Goal: Task Accomplishment & Management: Manage account settings

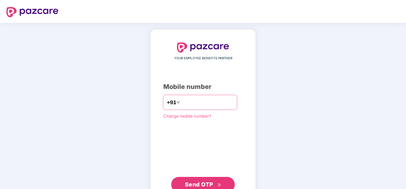
click at [186, 105] on input "number" at bounding box center [208, 102] width 52 height 10
type input "**********"
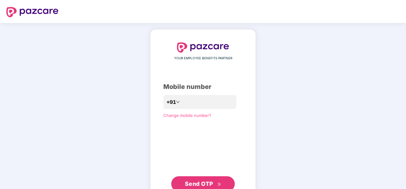
click at [200, 184] on span "Send OTP" at bounding box center [199, 183] width 28 height 7
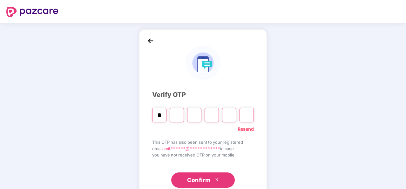
type input "*"
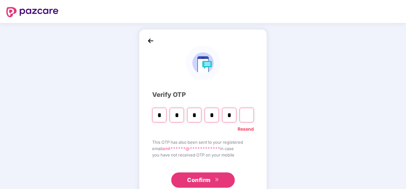
type input "*"
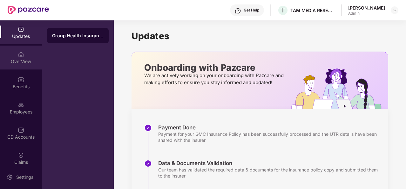
click at [21, 57] on img at bounding box center [21, 54] width 6 height 6
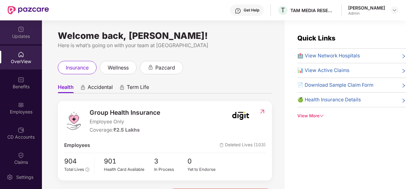
click at [24, 33] on div "Updates" at bounding box center [21, 36] width 42 height 6
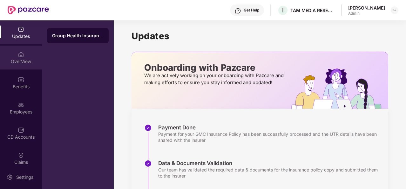
click at [21, 61] on div "OverView" at bounding box center [21, 61] width 42 height 6
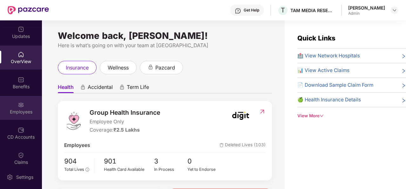
click at [21, 109] on div "Employees" at bounding box center [21, 111] width 42 height 6
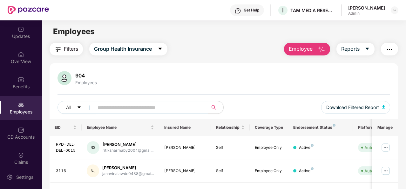
click at [319, 47] on img "button" at bounding box center [322, 49] width 8 height 8
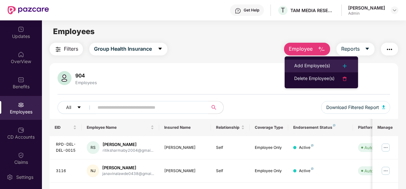
click at [317, 65] on div "Add Employee(s)" at bounding box center [312, 66] width 36 height 8
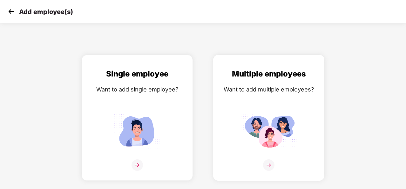
click at [269, 162] on img at bounding box center [268, 164] width 11 height 11
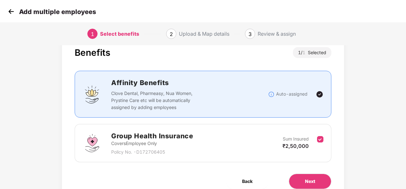
scroll to position [46, 0]
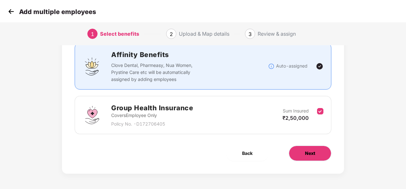
click at [308, 148] on button "Next" at bounding box center [310, 152] width 43 height 15
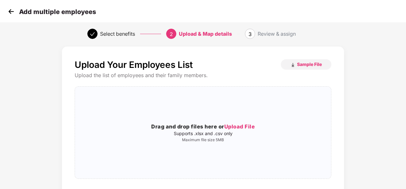
scroll to position [0, 0]
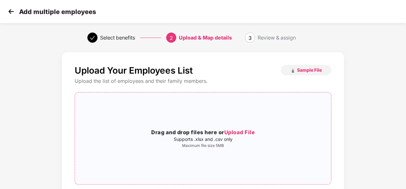
click at [204, 141] on p "Supports .xlsx and .csv only" at bounding box center [203, 138] width 256 height 5
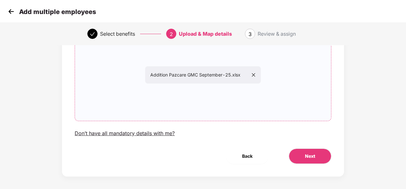
scroll to position [64, 0]
click at [311, 158] on span "Next" at bounding box center [310, 155] width 10 height 7
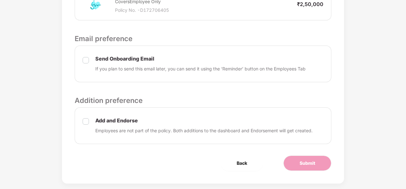
scroll to position [233, 0]
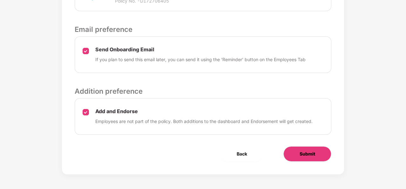
click at [312, 157] on button "Submit" at bounding box center [308, 153] width 48 height 15
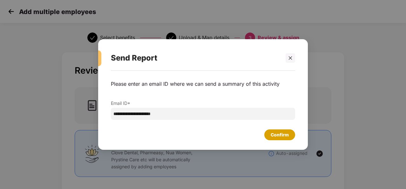
click at [274, 135] on div "Confirm" at bounding box center [280, 134] width 18 height 7
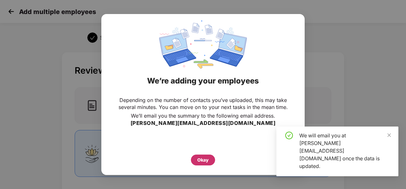
click at [199, 158] on div "Okay" at bounding box center [202, 159] width 11 height 7
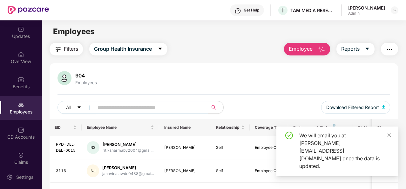
click at [319, 47] on img "button" at bounding box center [322, 49] width 8 height 8
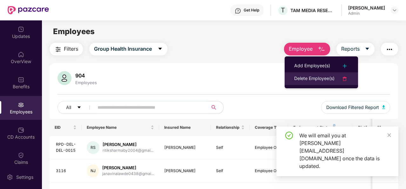
click at [310, 79] on div "Delete Employee(s)" at bounding box center [314, 79] width 40 height 8
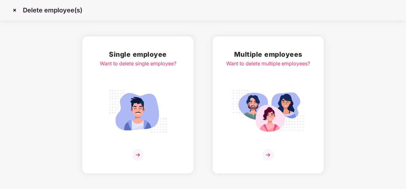
click at [266, 150] on img at bounding box center [268, 154] width 11 height 11
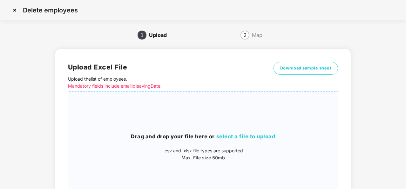
click at [240, 136] on span "select a file to upload" at bounding box center [245, 136] width 59 height 6
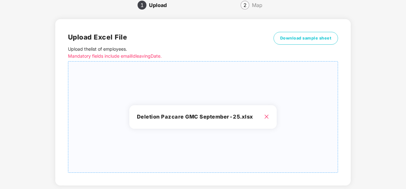
scroll to position [66, 0]
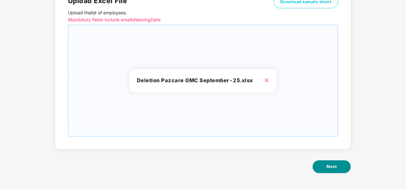
click at [332, 166] on span "Next" at bounding box center [332, 166] width 10 height 6
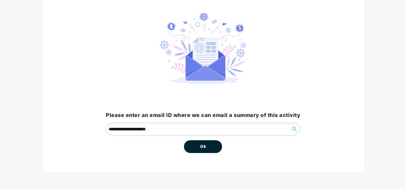
scroll to position [46, 0]
click at [203, 143] on span "Ok" at bounding box center [203, 146] width 6 height 6
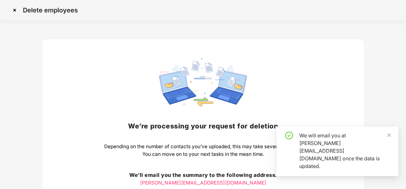
scroll to position [68, 0]
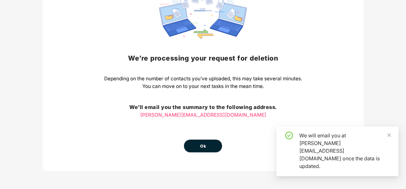
click at [205, 142] on button "Ok" at bounding box center [203, 145] width 38 height 13
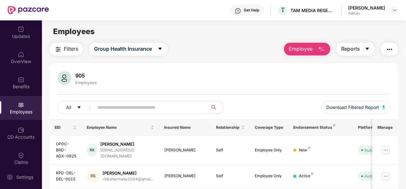
click at [366, 50] on icon "caret-down" at bounding box center [367, 48] width 5 height 5
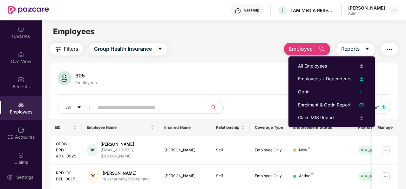
click at [216, 44] on div "Filters Group Health Insurance Employee Reports" at bounding box center [224, 49] width 349 height 13
